Goal: Information Seeking & Learning: Check status

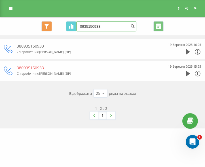
click at [98, 29] on input "0935150933" at bounding box center [106, 26] width 60 height 10
drag, startPoint x: 98, startPoint y: 29, endPoint x: 105, endPoint y: 26, distance: 8.1
click at [105, 26] on input "0935150933" at bounding box center [106, 26] width 60 height 10
type input "0"
paste input "[PHONE_NUMBER]"
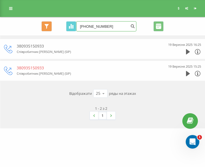
click at [98, 25] on input "[PHONE_NUMBER]" at bounding box center [106, 26] width 60 height 10
click at [98, 27] on input "[PHONE_NUMBER]" at bounding box center [106, 26] width 60 height 10
click at [100, 27] on input "[PHONE_NUMBER]" at bounding box center [106, 26] width 60 height 10
click at [86, 26] on input "097 735-3682" at bounding box center [106, 26] width 60 height 10
click at [87, 27] on input "097 735-3682" at bounding box center [106, 26] width 60 height 10
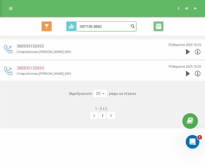
click at [92, 27] on input "097735-3682" at bounding box center [106, 26] width 60 height 10
click at [92, 27] on input "09773-3682" at bounding box center [106, 26] width 60 height 10
type input "0977353682"
click at [129, 29] on button "submit" at bounding box center [133, 26] width 8 height 10
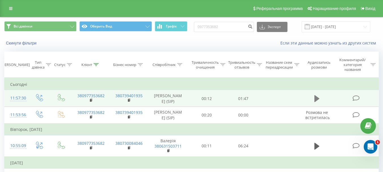
click at [205, 99] on icon at bounding box center [316, 98] width 5 height 7
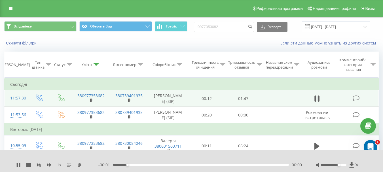
click at [205, 164] on div at bounding box center [333, 165] width 26 height 2
click at [15, 161] on div "1 х - 00:01 00:29 00:00" at bounding box center [191, 161] width 383 height 22
click at [18, 163] on icon at bounding box center [18, 165] width 5 height 5
click at [205, 162] on icon at bounding box center [351, 164] width 4 height 5
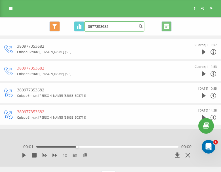
drag, startPoint x: 120, startPoint y: 26, endPoint x: 86, endPoint y: 26, distance: 33.7
click at [86, 26] on input "0977353682" at bounding box center [114, 26] width 60 height 10
paste input "097 740-22-57"
click at [106, 27] on input "097 740-22-57" at bounding box center [114, 26] width 60 height 10
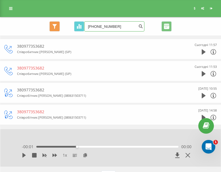
click at [106, 27] on input "097 740-22-57" at bounding box center [114, 26] width 60 height 10
click at [101, 27] on input "097 740-2257" at bounding box center [114, 26] width 60 height 10
click at [102, 26] on input "097 740-2257" at bounding box center [114, 26] width 60 height 10
click at [94, 28] on input "097 7402257" at bounding box center [114, 26] width 60 height 10
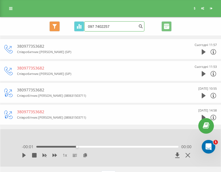
click at [94, 28] on input "097 7402257" at bounding box center [114, 26] width 60 height 10
click at [95, 28] on input "097 7402257" at bounding box center [114, 26] width 60 height 10
type input "0977402257"
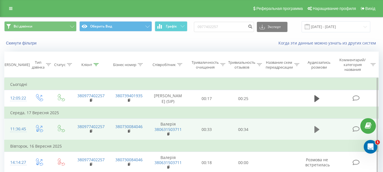
click at [220, 132] on icon at bounding box center [316, 130] width 5 height 8
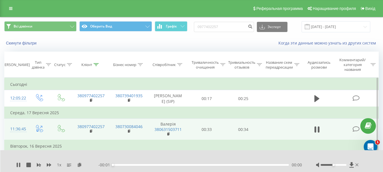
scroll to position [28, 0]
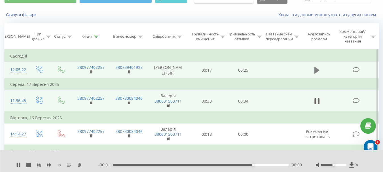
click at [220, 69] on icon at bounding box center [316, 70] width 5 height 7
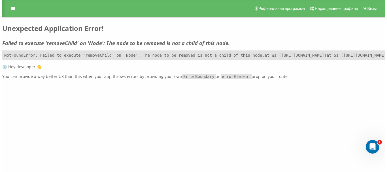
scroll to position [0, 0]
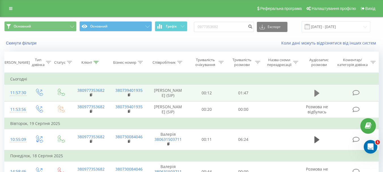
click at [316, 96] on icon at bounding box center [316, 93] width 5 height 7
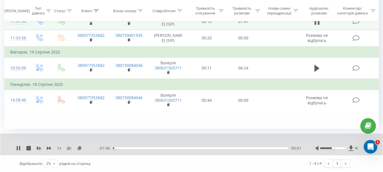
scroll to position [15, 0]
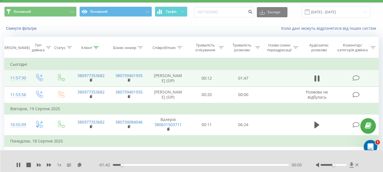
click at [350, 164] on icon at bounding box center [351, 165] width 5 height 6
click at [18, 164] on icon at bounding box center [17, 165] width 1 height 5
